Goal: Task Accomplishment & Management: Manage account settings

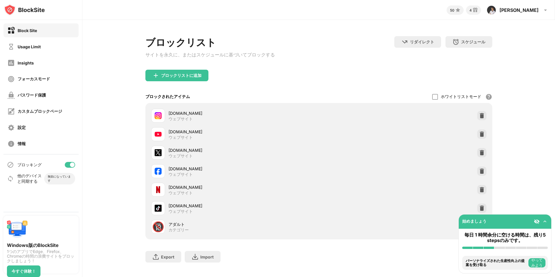
click at [331, 74] on div "ブロックリストに追加" at bounding box center [318, 80] width 347 height 21
click at [281, 90] on div "ブロックリストに追加" at bounding box center [318, 80] width 347 height 21
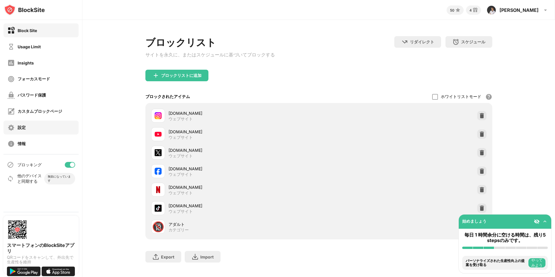
click at [36, 127] on div "設定" at bounding box center [40, 128] width 75 height 14
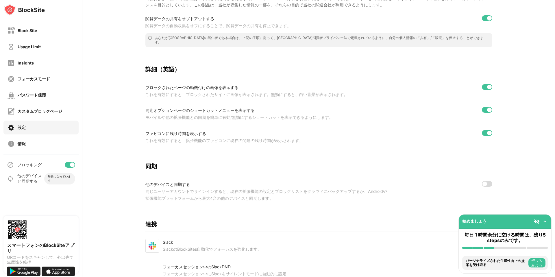
scroll to position [166, 0]
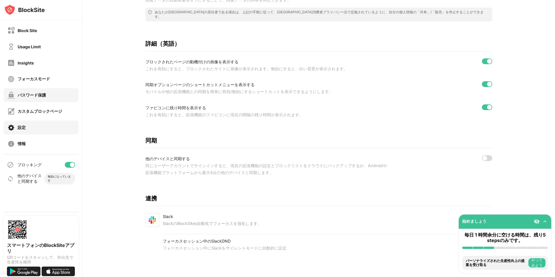
click at [38, 95] on div "パスワード保護" at bounding box center [32, 95] width 28 height 5
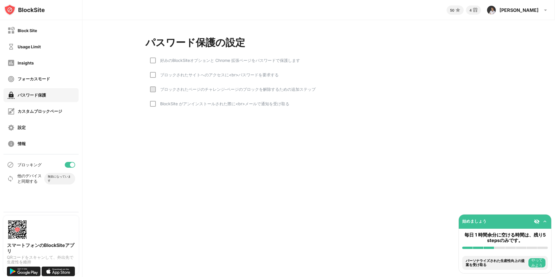
click at [186, 63] on div "好みのBlockSiteオプションと Chrome 拡張ページをパスワードで保護します" at bounding box center [228, 60] width 144 height 5
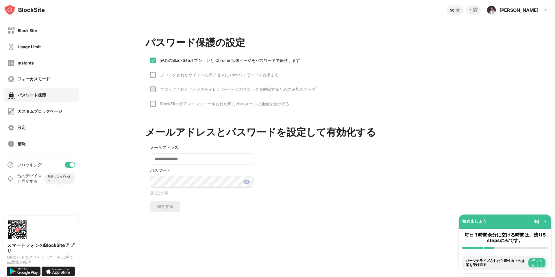
click at [184, 75] on div "ブロックされたサイトへのアクセスに<br>パスワードを要求する" at bounding box center [217, 74] width 123 height 5
click at [177, 164] on input "email" at bounding box center [202, 159] width 104 height 12
click at [245, 185] on img at bounding box center [246, 181] width 7 height 7
click at [247, 185] on img at bounding box center [246, 181] width 7 height 7
click at [171, 209] on div "保存する" at bounding box center [165, 206] width 16 height 5
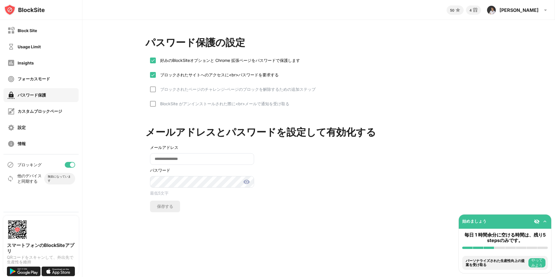
click at [308, 183] on div "メールアドレスとパスワードを設定して有効化する メールアドレス パスワード [SECURITY_DATA] 保存する" at bounding box center [318, 163] width 347 height 97
click at [240, 161] on input "email" at bounding box center [202, 159] width 104 height 12
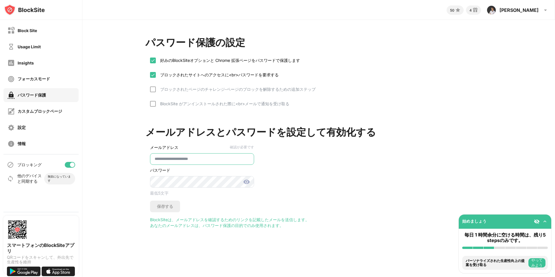
type input "**********"
click at [247, 185] on img at bounding box center [246, 181] width 7 height 7
click at [169, 209] on div "保存する" at bounding box center [165, 206] width 16 height 5
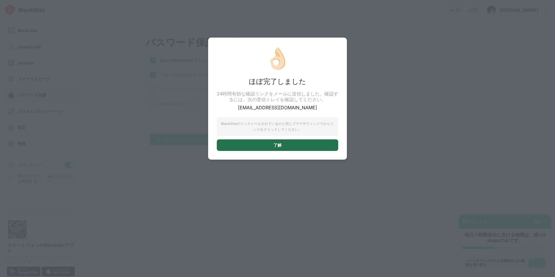
click at [257, 145] on div "了解" at bounding box center [277, 145] width 121 height 12
